Goal: Task Accomplishment & Management: Use online tool/utility

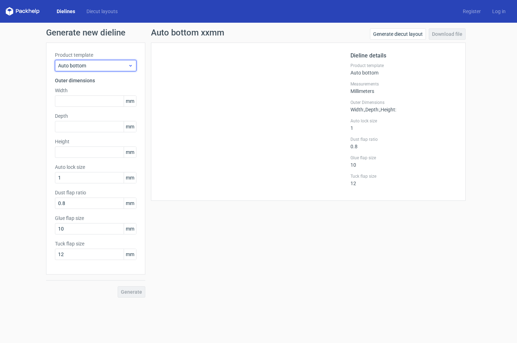
click at [85, 63] on span "Auto bottom" at bounding box center [93, 65] width 70 height 7
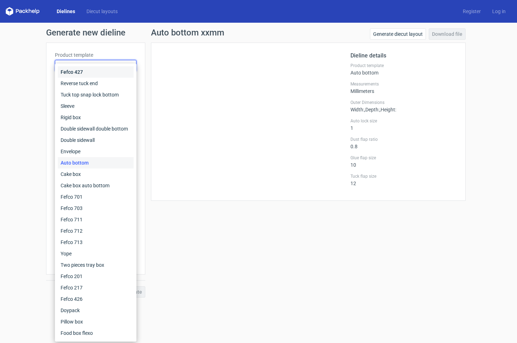
click at [79, 71] on div "Fefco 427" at bounding box center [96, 71] width 76 height 11
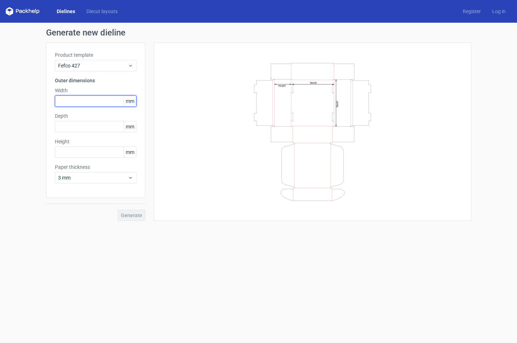
click at [63, 102] on input "text" at bounding box center [96, 100] width 82 height 11
type input "80"
type input "25"
type input "130"
drag, startPoint x: 67, startPoint y: 99, endPoint x: 51, endPoint y: 102, distance: 16.6
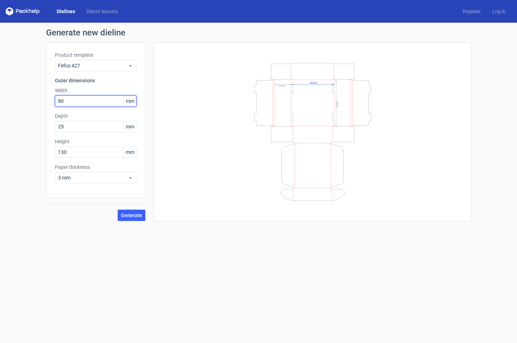
click at [49, 100] on div "Product template Fefco 427 Outer dimensions Width 80 mm Depth 25 mm Height 130 …" at bounding box center [95, 120] width 99 height 155
type input "130"
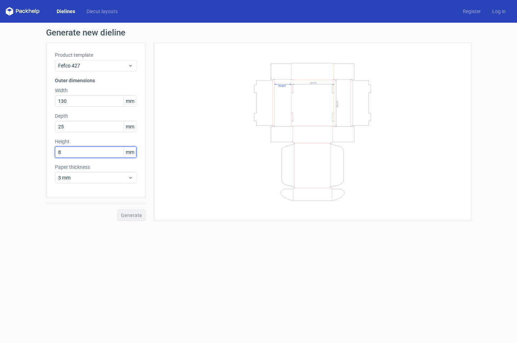
type input "80"
click at [126, 213] on span "Generate" at bounding box center [131, 215] width 21 height 5
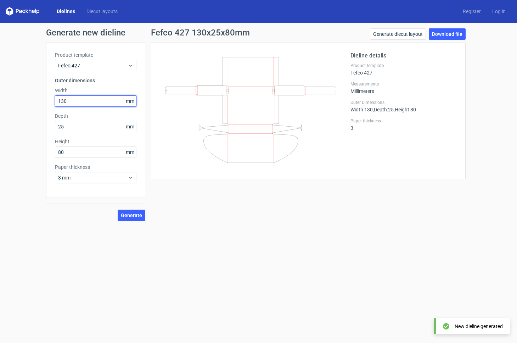
drag, startPoint x: 69, startPoint y: 102, endPoint x: 22, endPoint y: 100, distance: 47.6
click at [22, 100] on div "Generate new dieline Product template Fefco 427 Outer dimensions Width 130 mm D…" at bounding box center [258, 125] width 517 height 204
type input "80"
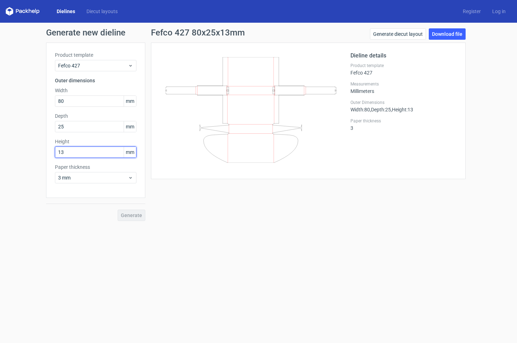
type input "130"
click at [129, 216] on span "Generate" at bounding box center [131, 215] width 21 height 5
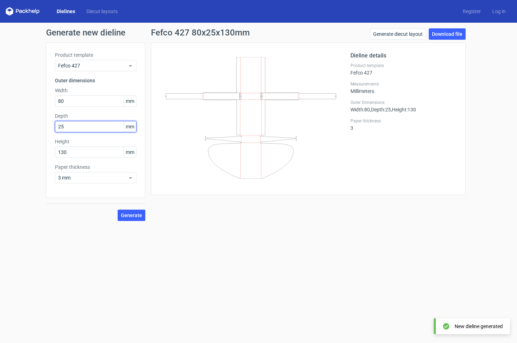
drag, startPoint x: 67, startPoint y: 126, endPoint x: 7, endPoint y: 127, distance: 60.3
click at [7, 126] on div "Generate new dieline Product template Fefco 427 Outer dimensions Width 80 mm De…" at bounding box center [258, 125] width 517 height 204
type input "80"
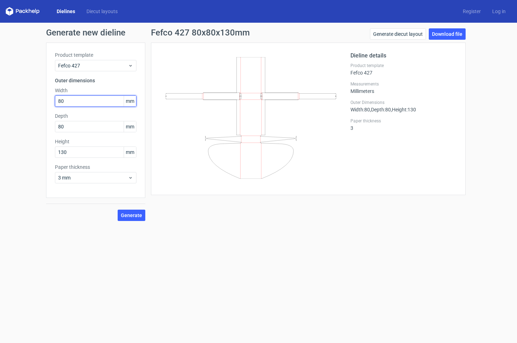
drag, startPoint x: 74, startPoint y: 99, endPoint x: 29, endPoint y: 99, distance: 44.7
click at [29, 99] on div "Generate new dieline Product template Fefco 427 Outer dimensions Width 80 mm De…" at bounding box center [258, 125] width 517 height 204
click at [132, 216] on span "Generate" at bounding box center [131, 215] width 21 height 5
drag, startPoint x: 66, startPoint y: 103, endPoint x: 50, endPoint y: 100, distance: 16.3
click at [47, 104] on div "Product template Fefco 427 Outer dimensions Width 130 mm Depth 80 mm Height 130…" at bounding box center [95, 120] width 99 height 155
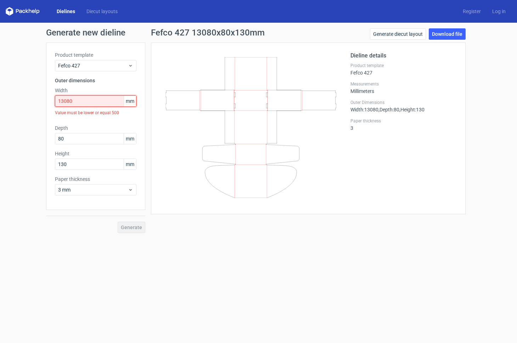
drag, startPoint x: 7, startPoint y: 98, endPoint x: -24, endPoint y: 97, distance: 31.2
click at [0, 97] on html "Dielines Diecut layouts Register Log in Generate new dieline Product template F…" at bounding box center [258, 171] width 517 height 343
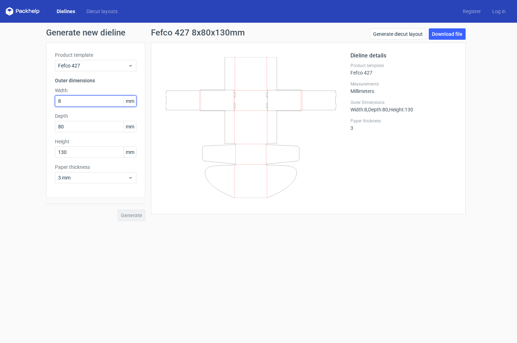
type input "80"
click at [132, 217] on span "Generate" at bounding box center [131, 215] width 21 height 5
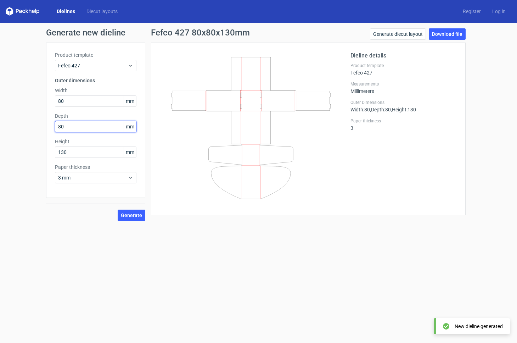
drag, startPoint x: 71, startPoint y: 126, endPoint x: 65, endPoint y: 126, distance: 6.0
click at [71, 126] on input "80" at bounding box center [96, 126] width 82 height 11
drag, startPoint x: 65, startPoint y: 126, endPoint x: 40, endPoint y: 127, distance: 24.9
click at [40, 127] on div "Generate new dieline Product template Fefco 427 Outer dimensions Width 80 mm De…" at bounding box center [258, 125] width 517 height 204
type input "25"
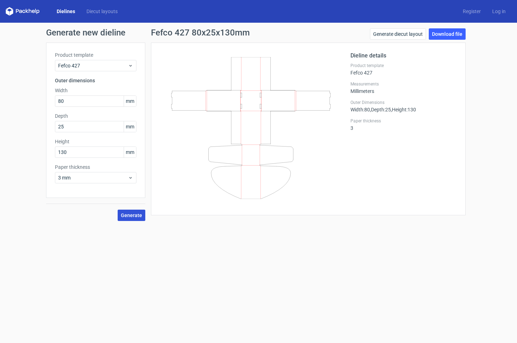
click at [131, 213] on span "Generate" at bounding box center [131, 215] width 21 height 5
click at [85, 67] on span "Fefco 427" at bounding box center [93, 65] width 70 height 7
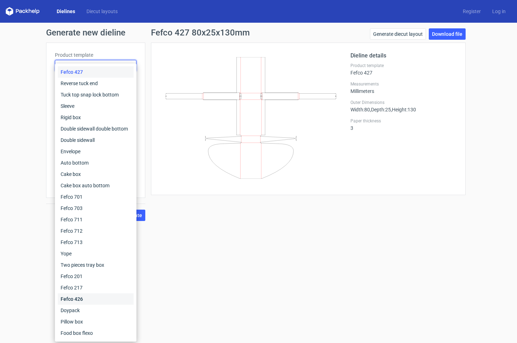
click at [80, 300] on div "Fefco 426" at bounding box center [96, 298] width 76 height 11
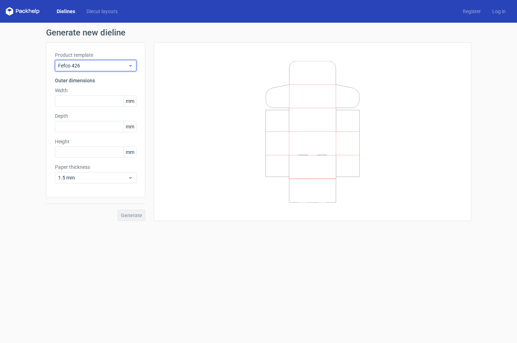
click at [101, 64] on span "Fefco 426" at bounding box center [93, 65] width 70 height 7
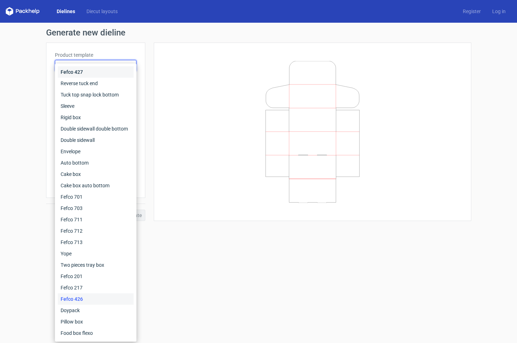
click at [77, 71] on div "Fefco 427" at bounding box center [96, 71] width 76 height 11
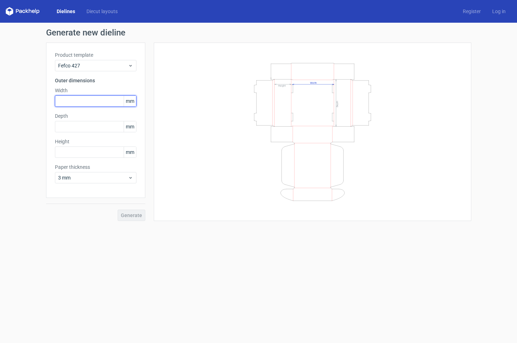
click at [83, 104] on input "text" at bounding box center [96, 100] width 82 height 11
type input "25"
type input "130"
click at [130, 212] on button "Generate" at bounding box center [132, 215] width 28 height 11
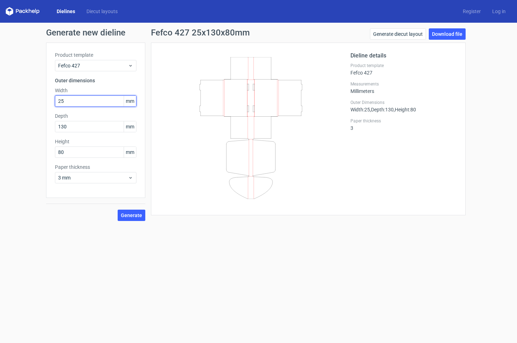
drag, startPoint x: 69, startPoint y: 101, endPoint x: 56, endPoint y: 137, distance: 37.9
click at [39, 101] on div "Generate new dieline Product template Fefco 427 Outer dimensions Width 25 mm De…" at bounding box center [258, 125] width 517 height 204
drag, startPoint x: 71, startPoint y: 150, endPoint x: -9, endPoint y: 150, distance: 80.1
click at [0, 150] on html "Dielines Diecut layouts Register Log in Generate new dieline Product template F…" at bounding box center [258, 171] width 517 height 343
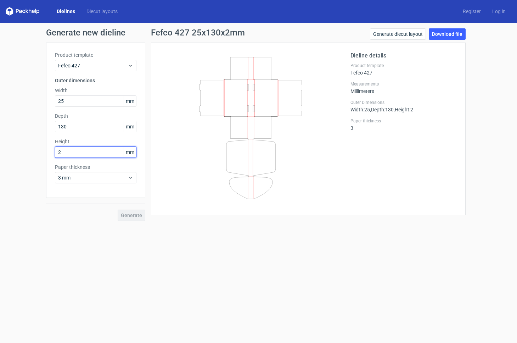
type input "25"
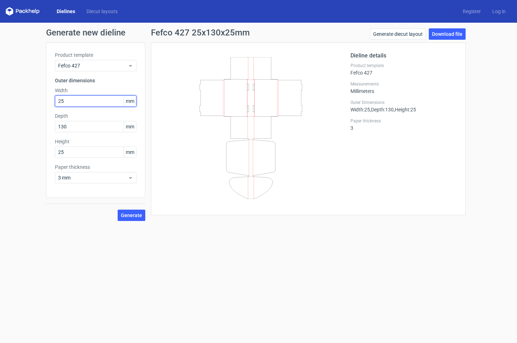
drag, startPoint x: 62, startPoint y: 100, endPoint x: 32, endPoint y: 98, distance: 30.9
click at [31, 98] on div "Generate new dieline Product template Fefco 427 Outer dimensions Width 25 mm De…" at bounding box center [258, 125] width 517 height 204
click at [138, 217] on span "Generate" at bounding box center [131, 215] width 21 height 5
drag, startPoint x: 65, startPoint y: 102, endPoint x: 25, endPoint y: 100, distance: 40.1
click at [23, 100] on div "Generate new dieline Product template Fefco 427 Outer dimensions Width 80 mm De…" at bounding box center [258, 125] width 517 height 204
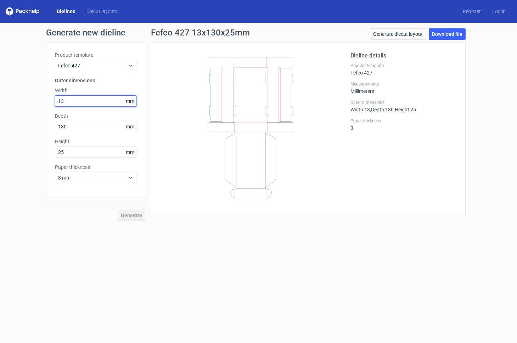
type input "130"
type input "80"
click at [132, 216] on span "Generate" at bounding box center [131, 215] width 21 height 5
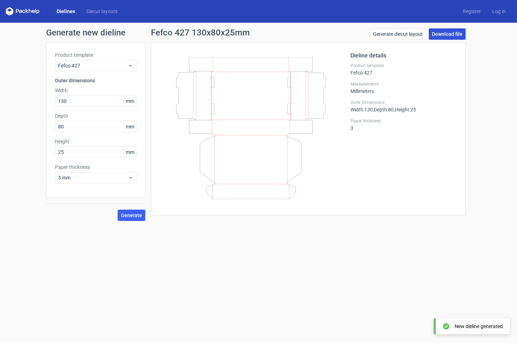
click at [447, 34] on link "Download file" at bounding box center [447, 33] width 37 height 11
